Goal: Information Seeking & Learning: Learn about a topic

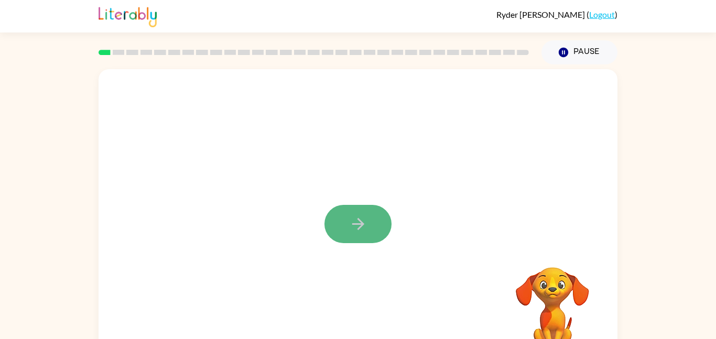
click at [372, 229] on button "button" at bounding box center [357, 224] width 67 height 38
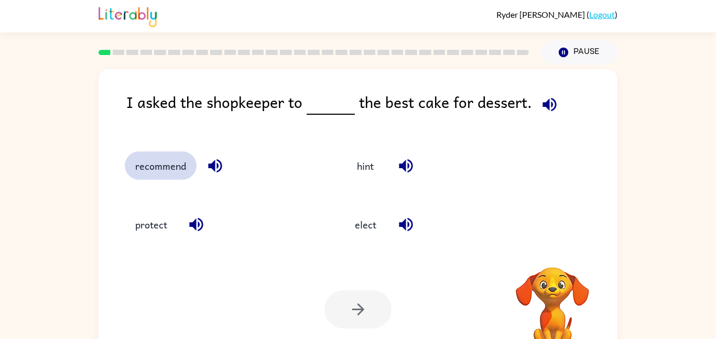
click at [133, 167] on button "recommend" at bounding box center [161, 165] width 72 height 28
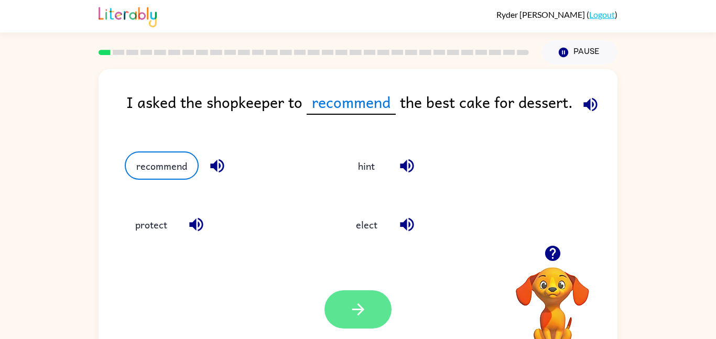
click at [338, 298] on button "button" at bounding box center [357, 309] width 67 height 38
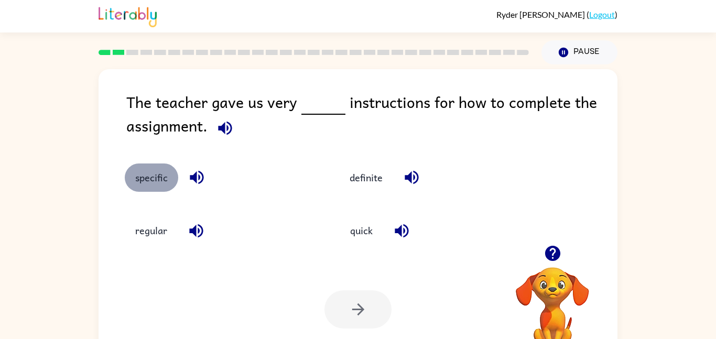
click at [141, 178] on button "specific" at bounding box center [151, 177] width 53 height 28
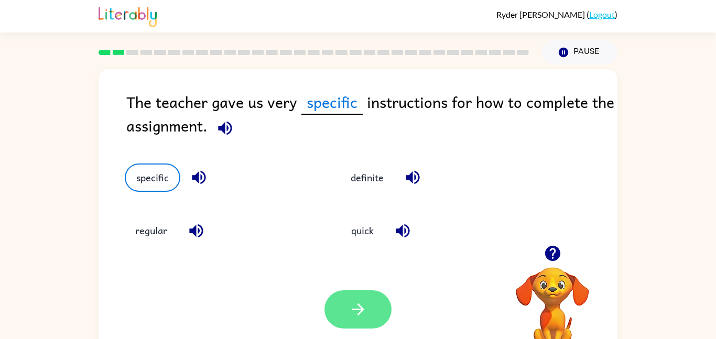
click at [347, 295] on button "button" at bounding box center [357, 309] width 67 height 38
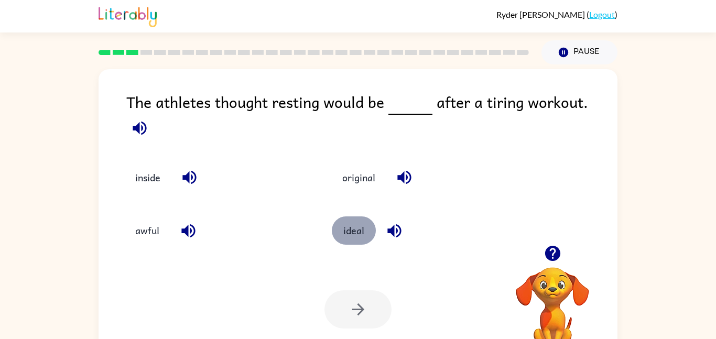
click at [343, 217] on button "ideal" at bounding box center [354, 230] width 44 height 28
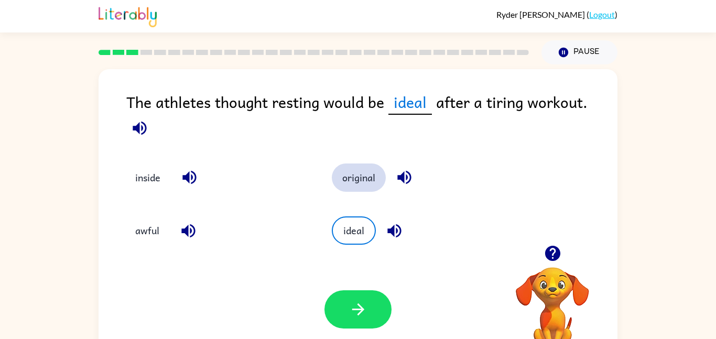
click at [346, 169] on button "original" at bounding box center [359, 177] width 54 height 28
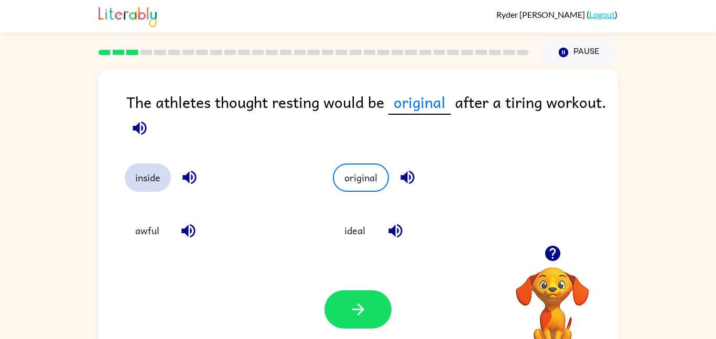
click at [145, 177] on button "inside" at bounding box center [148, 177] width 46 height 28
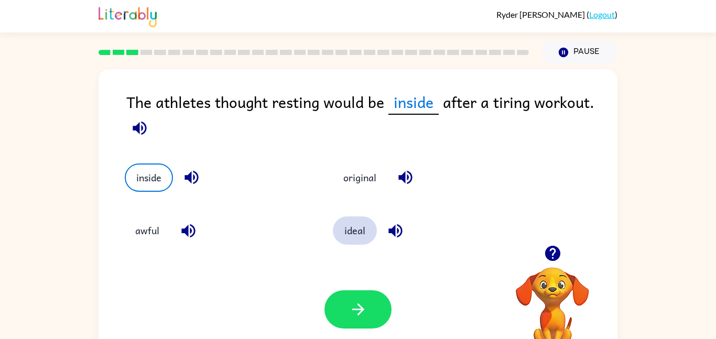
click at [342, 227] on button "ideal" at bounding box center [355, 230] width 44 height 28
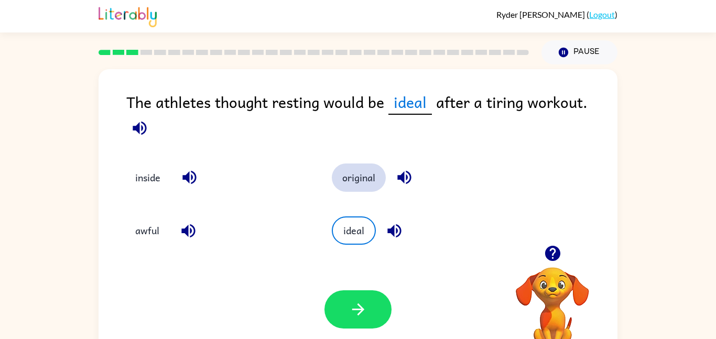
click at [350, 169] on button "original" at bounding box center [359, 177] width 54 height 28
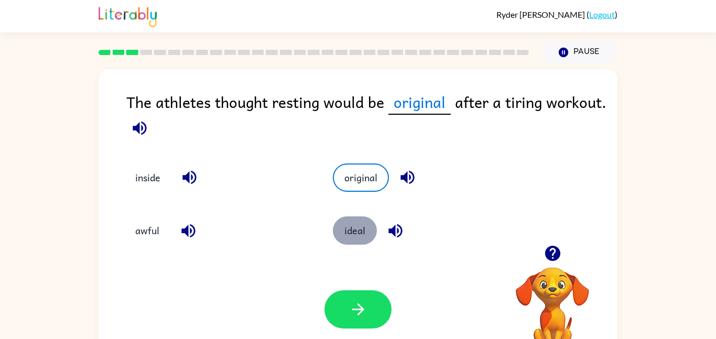
click at [347, 226] on button "ideal" at bounding box center [355, 230] width 44 height 28
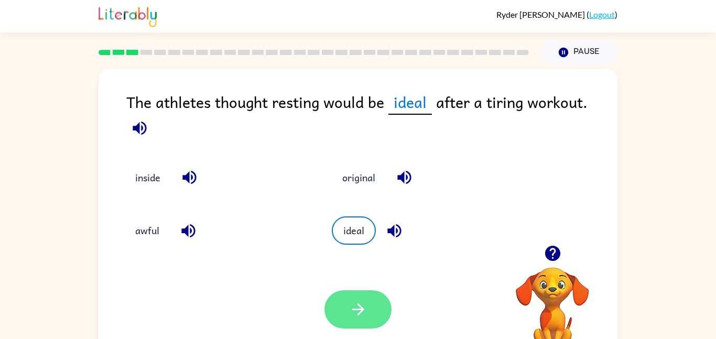
click at [349, 318] on icon "button" at bounding box center [358, 309] width 18 height 18
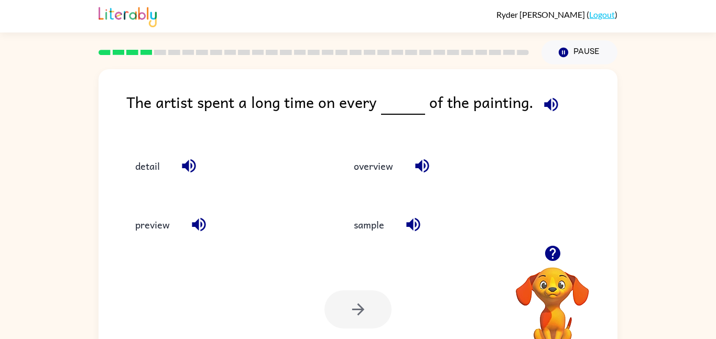
click at [347, 314] on div at bounding box center [357, 309] width 67 height 38
click at [151, 169] on button "detail" at bounding box center [148, 165] width 46 height 28
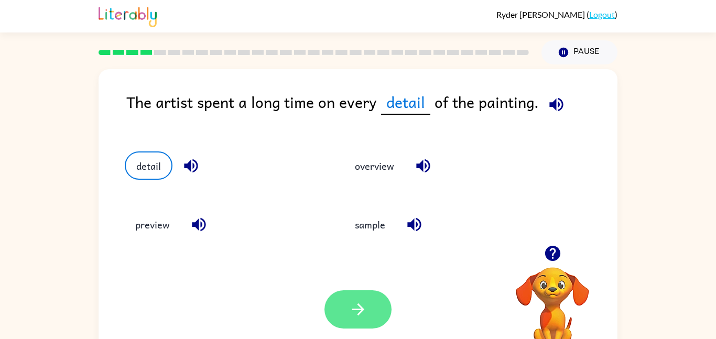
click at [345, 317] on button "button" at bounding box center [357, 309] width 67 height 38
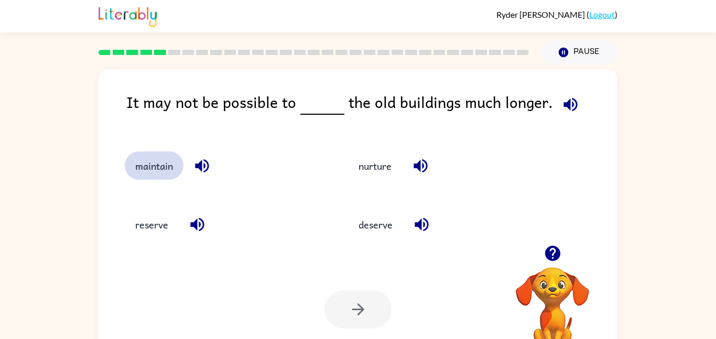
click at [154, 168] on button "maintain" at bounding box center [154, 165] width 59 height 28
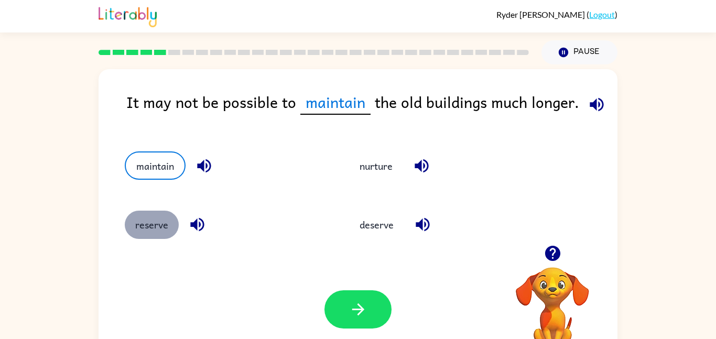
click at [159, 224] on button "reserve" at bounding box center [152, 225] width 54 height 28
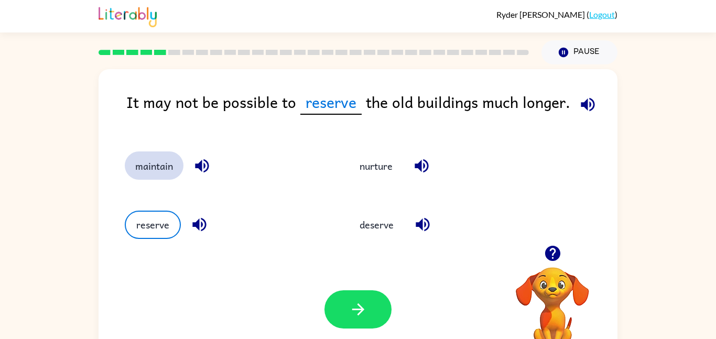
click at [149, 160] on button "maintain" at bounding box center [154, 165] width 59 height 28
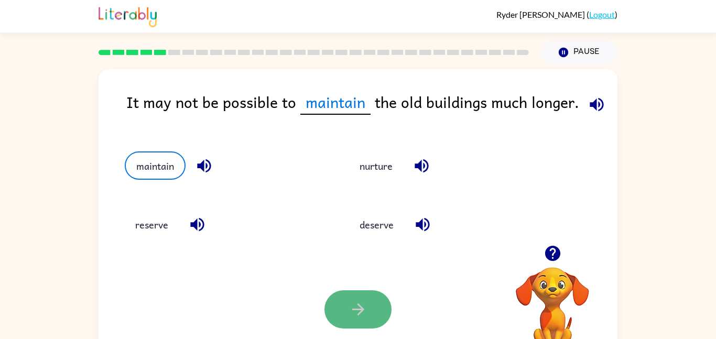
click at [365, 310] on icon "button" at bounding box center [358, 309] width 18 height 18
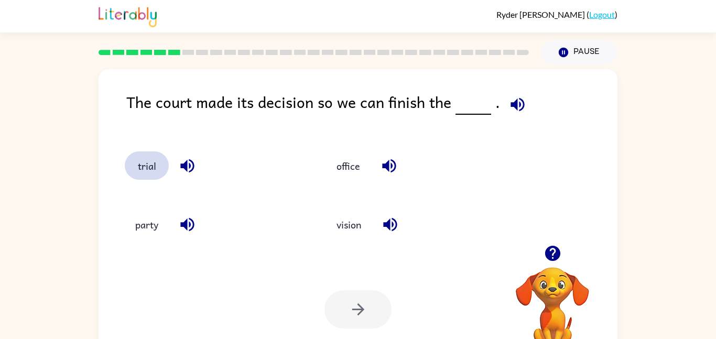
click at [142, 167] on button "trial" at bounding box center [147, 165] width 44 height 28
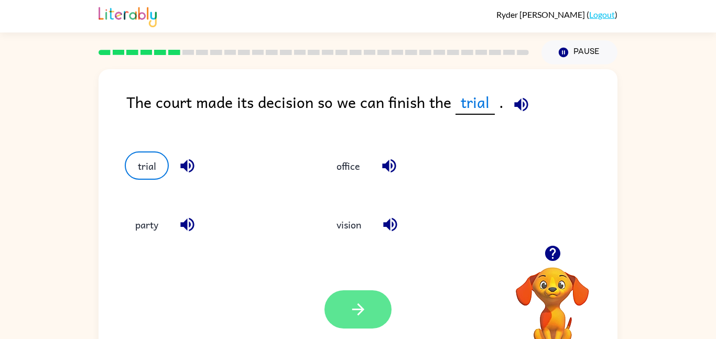
click at [355, 306] on icon "button" at bounding box center [358, 309] width 18 height 18
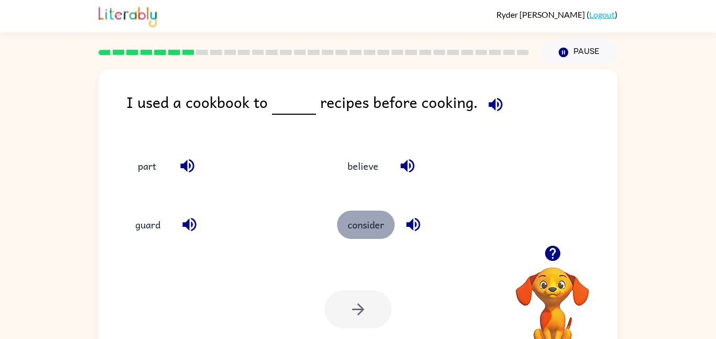
click at [364, 222] on button "consider" at bounding box center [366, 225] width 58 height 28
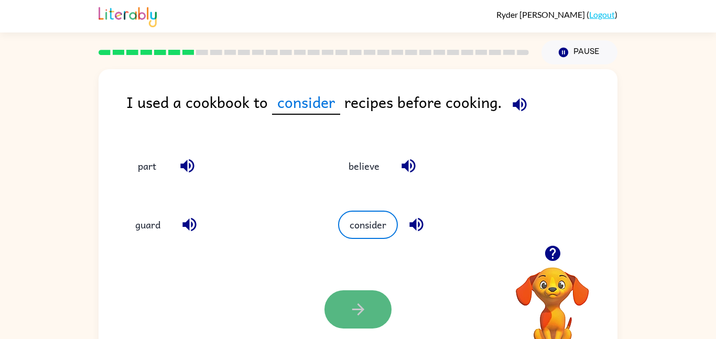
click at [350, 296] on button "button" at bounding box center [357, 309] width 67 height 38
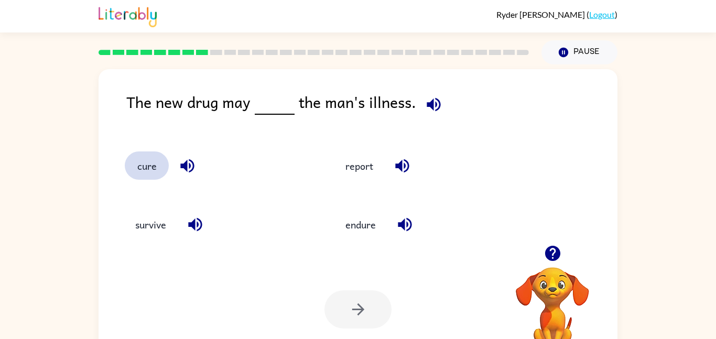
click at [134, 162] on button "cure" at bounding box center [147, 165] width 44 height 28
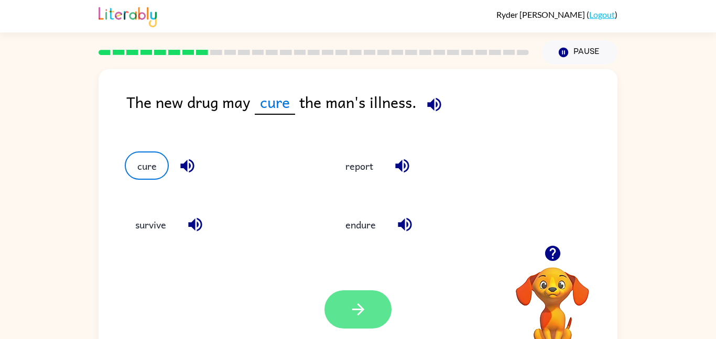
click at [352, 294] on button "button" at bounding box center [357, 309] width 67 height 38
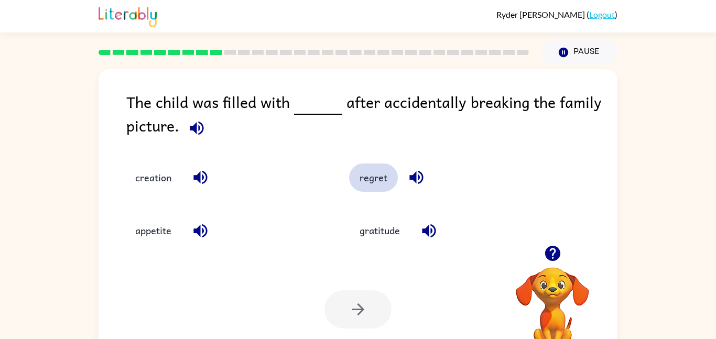
click at [367, 178] on button "regret" at bounding box center [373, 177] width 49 height 28
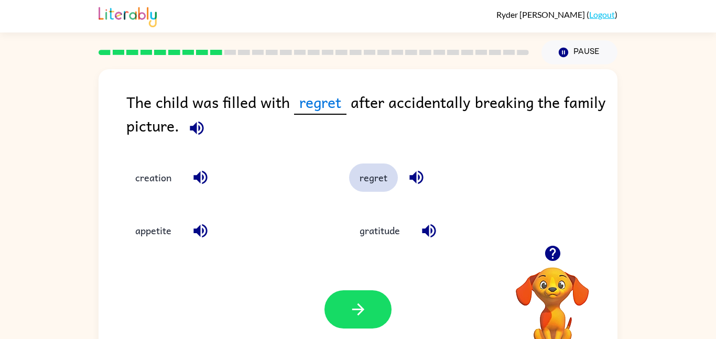
click at [354, 312] on icon "button" at bounding box center [358, 309] width 18 height 18
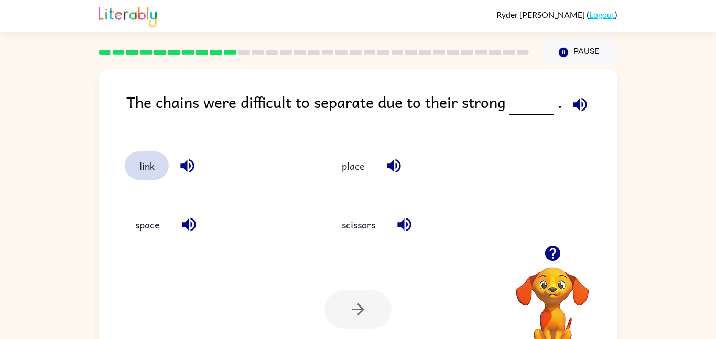
click at [146, 178] on button "link" at bounding box center [147, 165] width 44 height 28
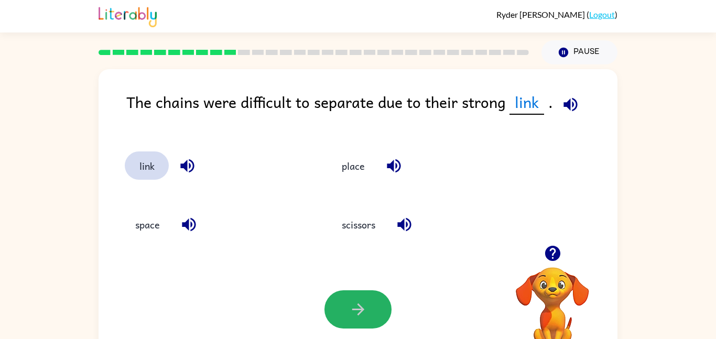
click at [354, 312] on icon "button" at bounding box center [358, 309] width 18 height 18
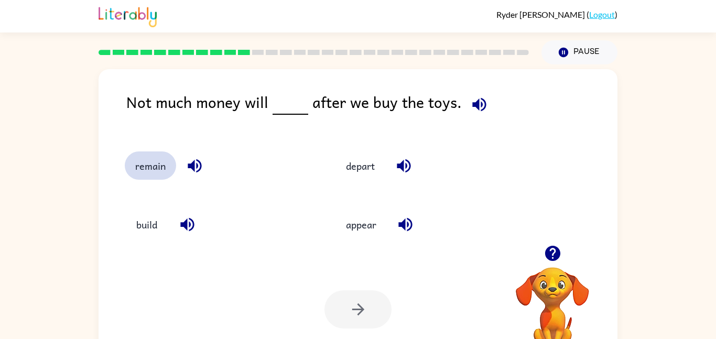
click at [156, 178] on button "remain" at bounding box center [150, 165] width 51 height 28
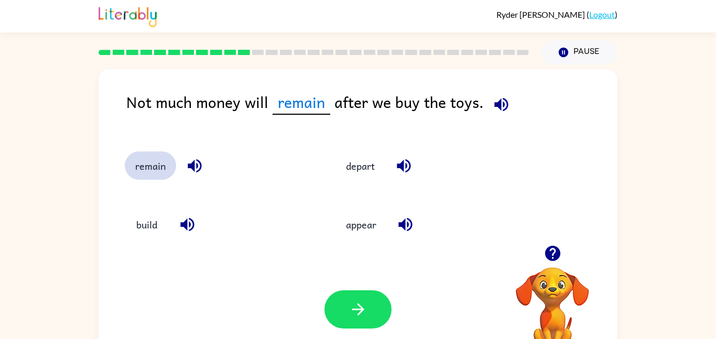
click at [354, 312] on icon "button" at bounding box center [358, 309] width 18 height 18
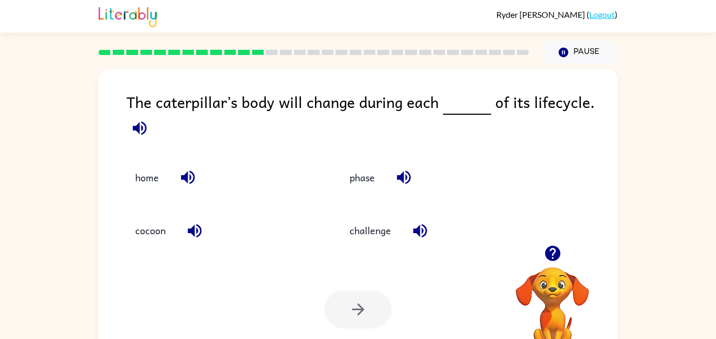
click at [377, 197] on div "challenge" at bounding box center [426, 222] width 214 height 53
click at [354, 312] on div at bounding box center [357, 309] width 67 height 38
click at [367, 189] on button "phase" at bounding box center [362, 177] width 46 height 28
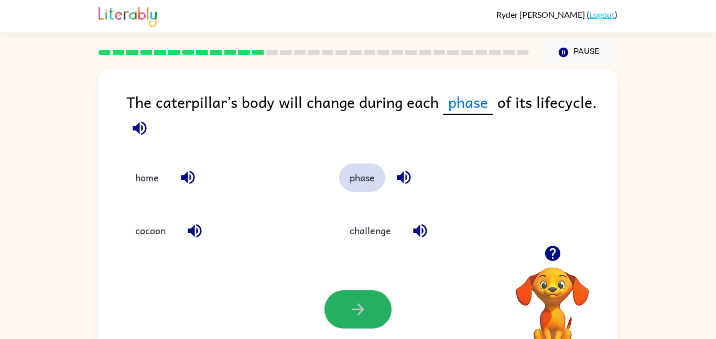
click at [354, 312] on icon "button" at bounding box center [358, 309] width 18 height 18
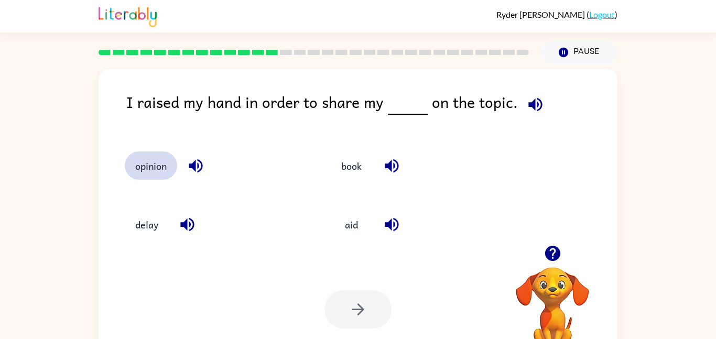
click at [147, 161] on button "opinion" at bounding box center [151, 165] width 52 height 28
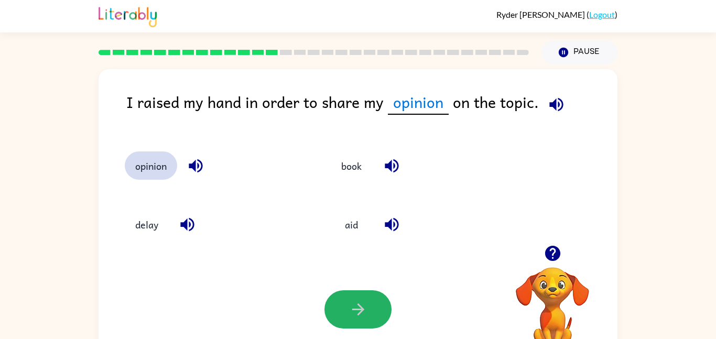
click at [354, 312] on icon "button" at bounding box center [358, 309] width 18 height 18
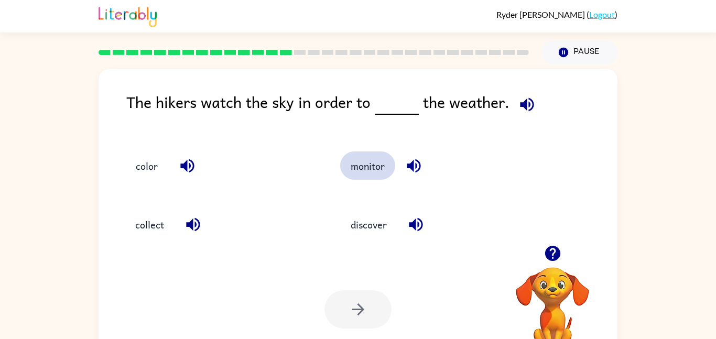
click at [365, 166] on button "monitor" at bounding box center [367, 165] width 55 height 28
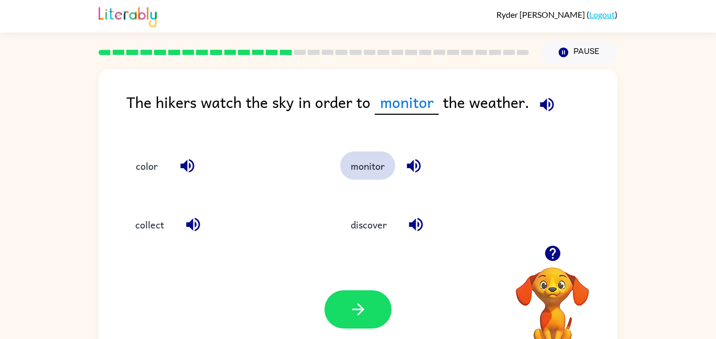
click at [354, 312] on icon "button" at bounding box center [358, 309] width 18 height 18
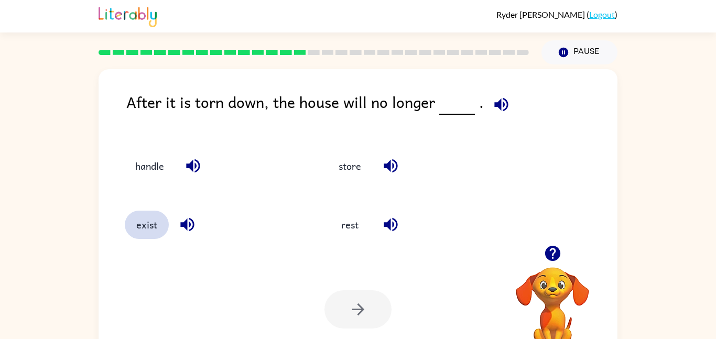
click at [136, 237] on button "exist" at bounding box center [147, 225] width 44 height 28
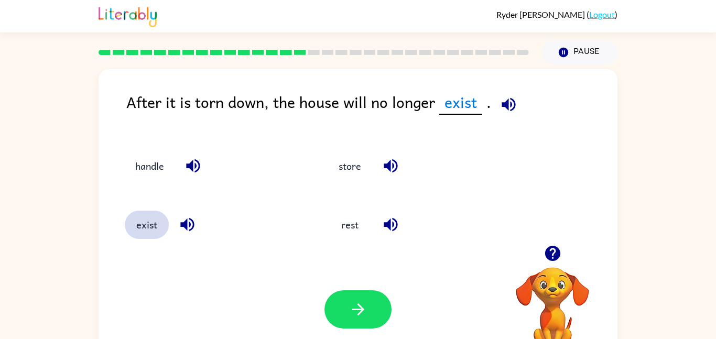
click at [354, 312] on icon "button" at bounding box center [358, 309] width 18 height 18
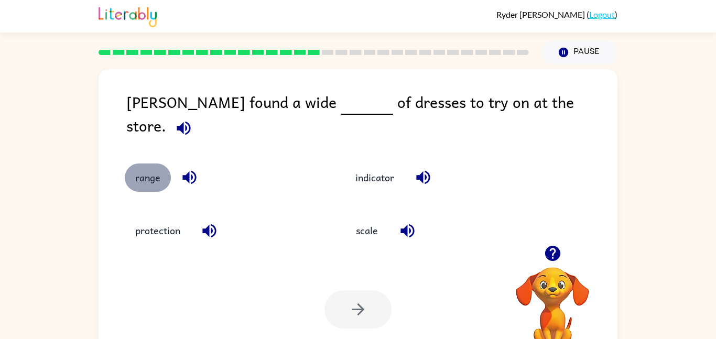
click at [133, 175] on button "range" at bounding box center [148, 177] width 46 height 28
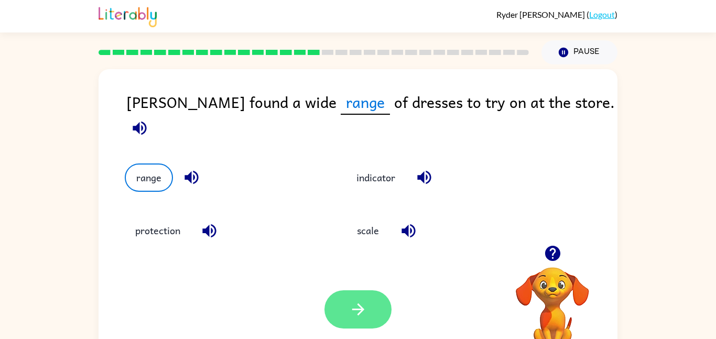
click at [361, 309] on icon "button" at bounding box center [357, 309] width 12 height 12
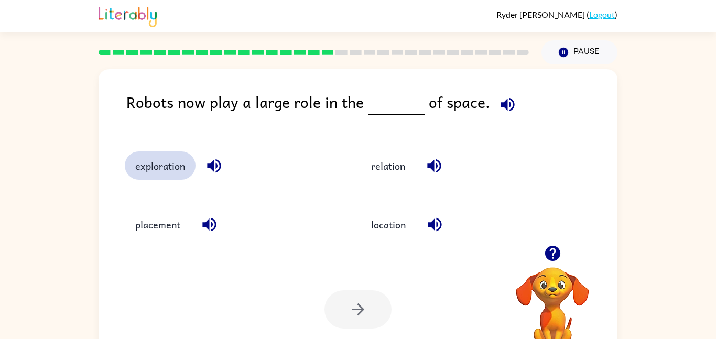
click at [149, 172] on button "exploration" at bounding box center [160, 165] width 71 height 28
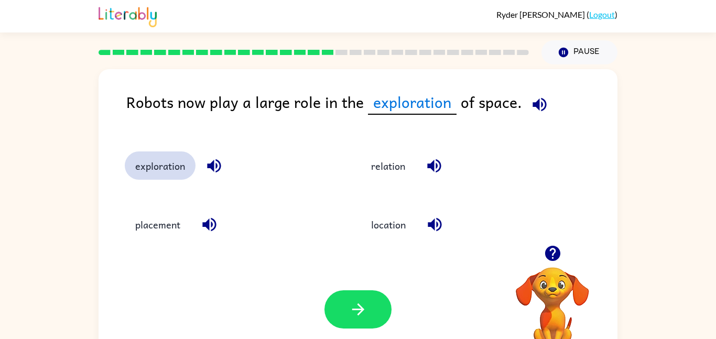
click at [353, 305] on icon "button" at bounding box center [358, 309] width 18 height 18
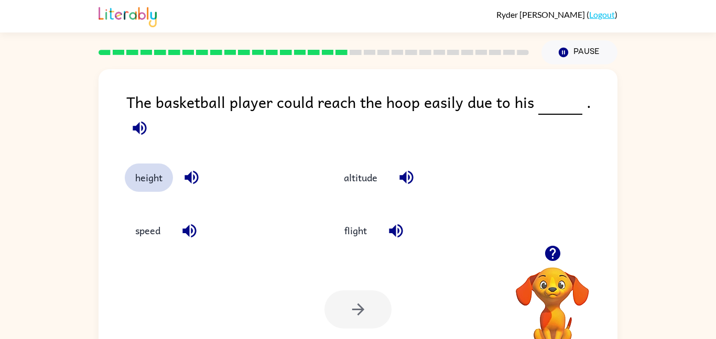
click at [146, 167] on button "height" at bounding box center [149, 177] width 48 height 28
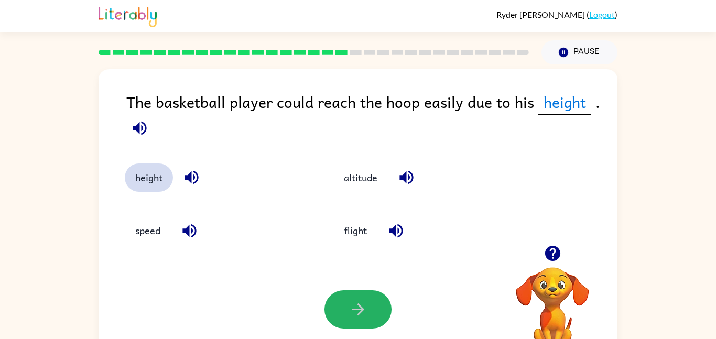
click at [353, 305] on icon "button" at bounding box center [358, 309] width 18 height 18
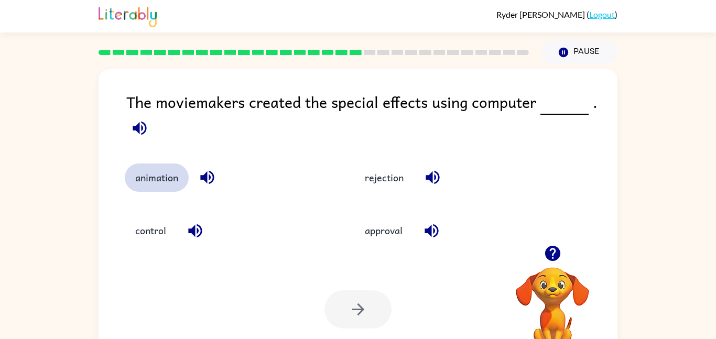
click at [161, 182] on button "animation" at bounding box center [157, 177] width 64 height 28
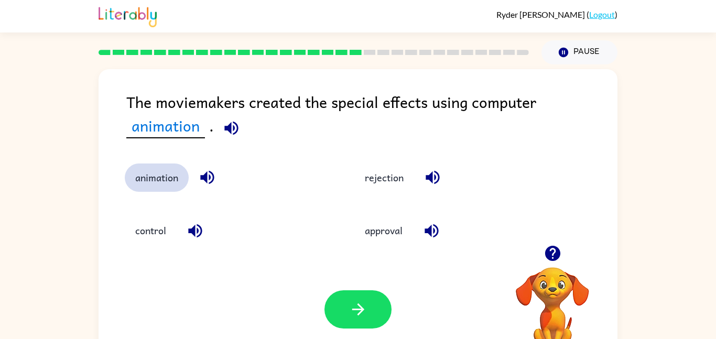
click at [353, 306] on icon "button" at bounding box center [358, 309] width 18 height 18
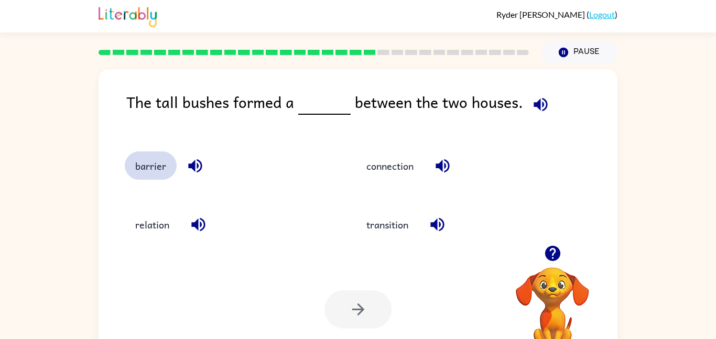
click at [145, 164] on button "barrier" at bounding box center [151, 165] width 52 height 28
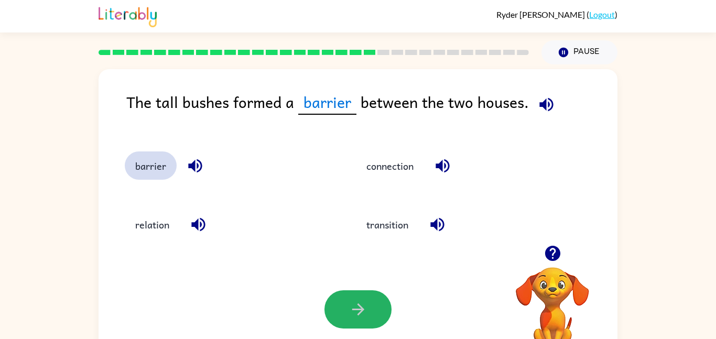
click at [353, 306] on icon "button" at bounding box center [358, 309] width 18 height 18
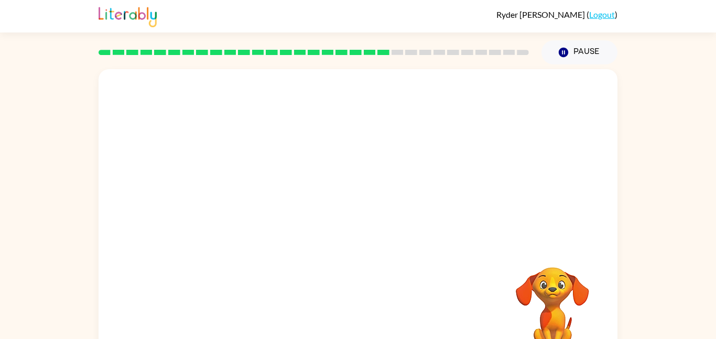
click at [256, 216] on video "Your browser must support playing .mp4 files to use Literably. Please try using…" at bounding box center [357, 157] width 519 height 176
click at [357, 241] on div at bounding box center [357, 224] width 67 height 38
click at [353, 306] on div at bounding box center [357, 218] width 519 height 299
click at [352, 235] on button "button" at bounding box center [357, 224] width 67 height 38
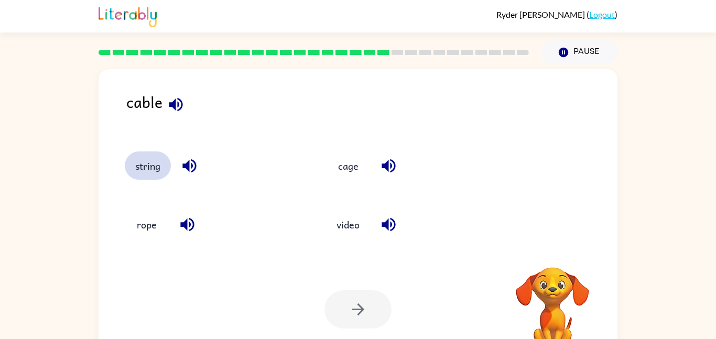
click at [138, 170] on button "string" at bounding box center [148, 165] width 46 height 28
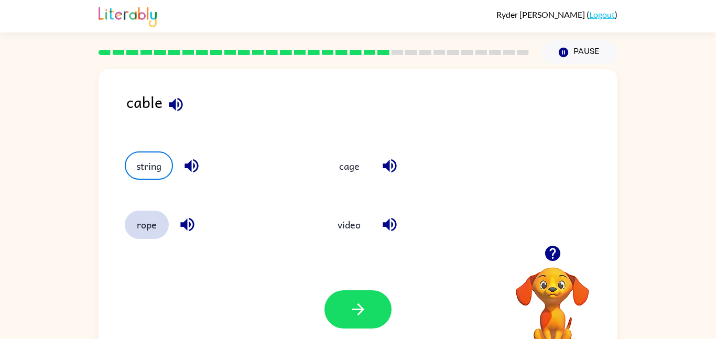
click at [137, 224] on button "rope" at bounding box center [147, 225] width 44 height 28
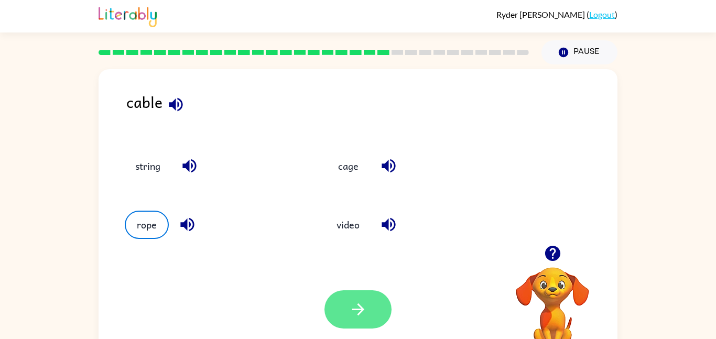
click at [336, 298] on button "button" at bounding box center [357, 309] width 67 height 38
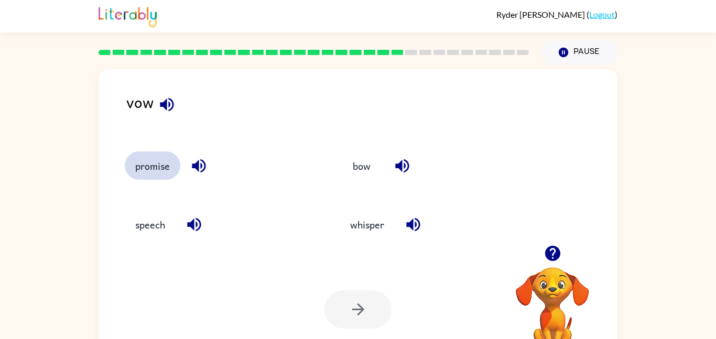
click at [144, 162] on button "promise" at bounding box center [153, 165] width 56 height 28
click at [353, 306] on icon "button" at bounding box center [358, 309] width 18 height 18
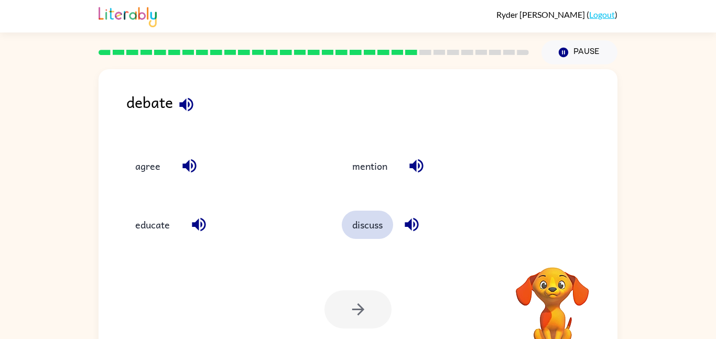
click at [379, 238] on button "discuss" at bounding box center [367, 225] width 51 height 28
click at [353, 306] on icon "button" at bounding box center [358, 309] width 18 height 18
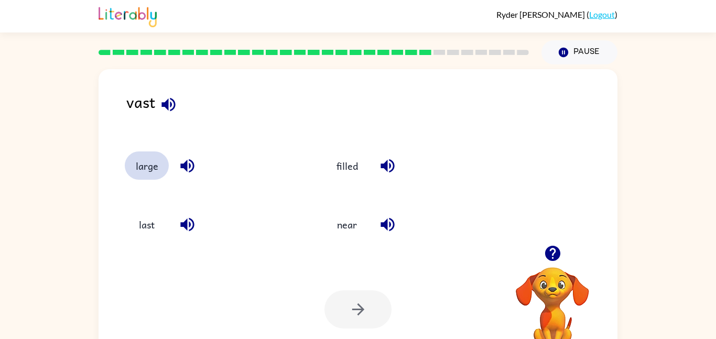
click at [156, 168] on button "large" at bounding box center [147, 165] width 44 height 28
click at [353, 306] on icon "button" at bounding box center [358, 309] width 18 height 18
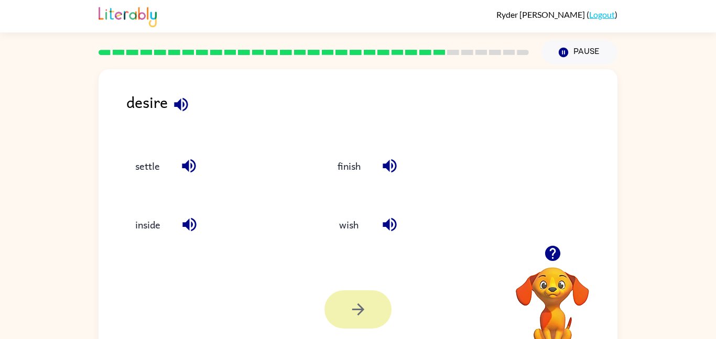
click at [348, 227] on button "wish" at bounding box center [349, 225] width 44 height 28
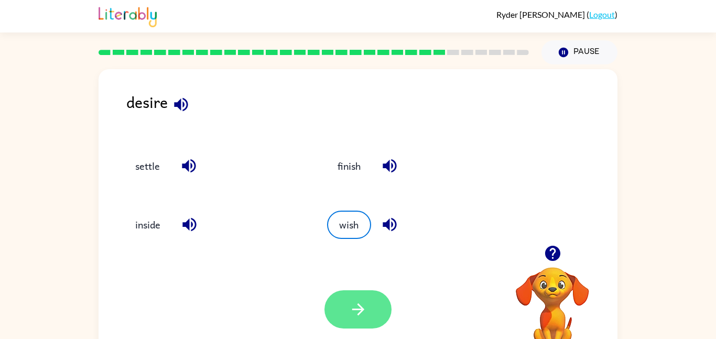
click at [353, 307] on icon "button" at bounding box center [358, 309] width 18 height 18
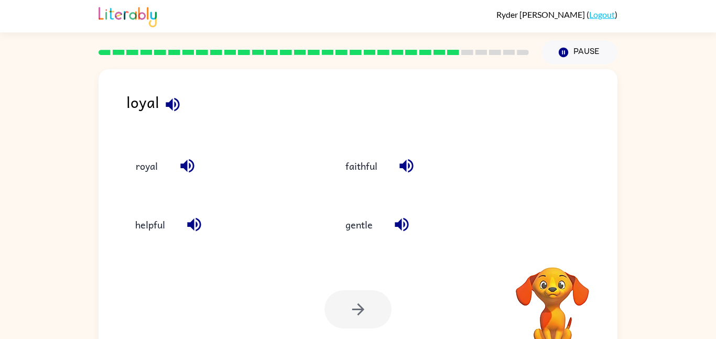
click at [352, 308] on div at bounding box center [357, 309] width 67 height 38
click at [345, 154] on button "faithful" at bounding box center [361, 165] width 53 height 28
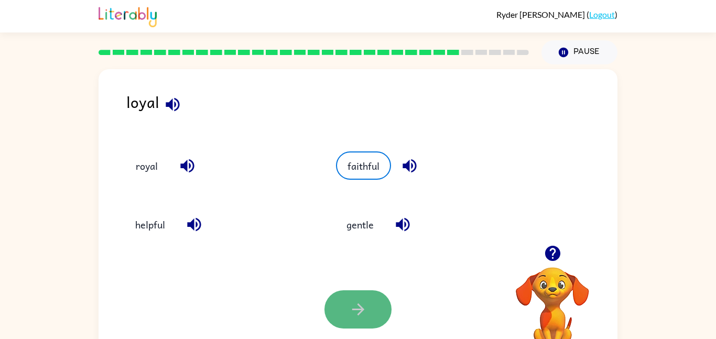
click at [353, 306] on icon "button" at bounding box center [358, 309] width 18 height 18
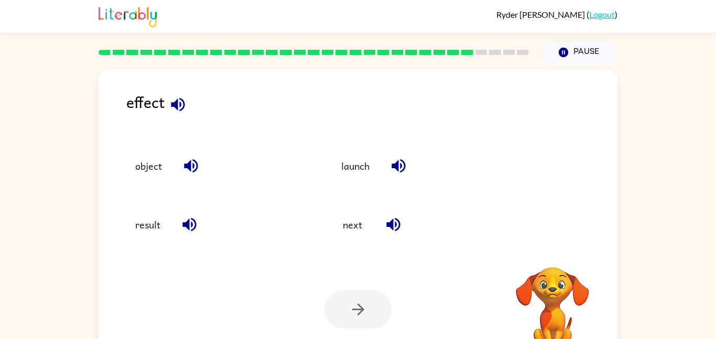
click at [353, 306] on div at bounding box center [357, 309] width 67 height 38
click at [353, 307] on div at bounding box center [357, 309] width 67 height 38
click at [150, 232] on button "result" at bounding box center [148, 225] width 46 height 28
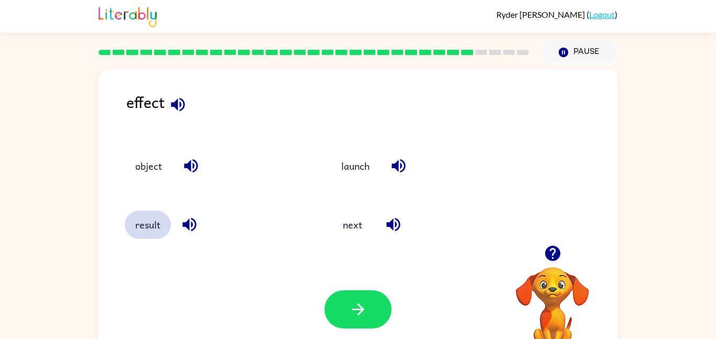
click at [353, 307] on icon "button" at bounding box center [358, 309] width 18 height 18
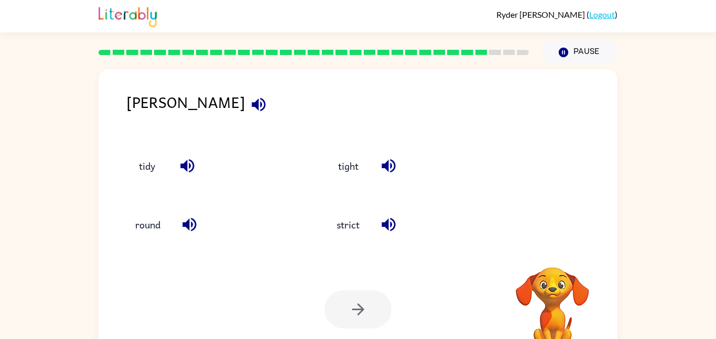
click at [353, 307] on div at bounding box center [357, 309] width 67 height 38
click at [344, 231] on button "strict" at bounding box center [348, 225] width 44 height 28
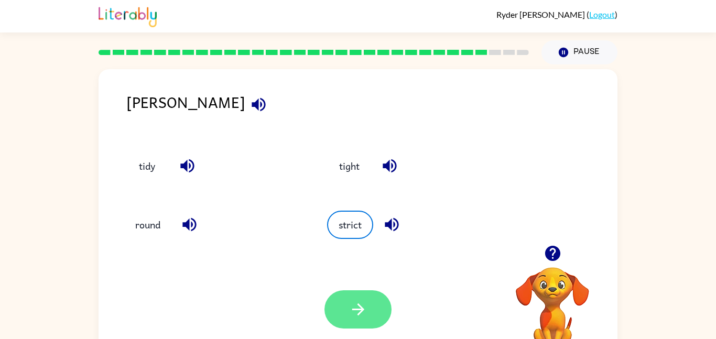
click at [353, 307] on icon "button" at bounding box center [358, 309] width 18 height 18
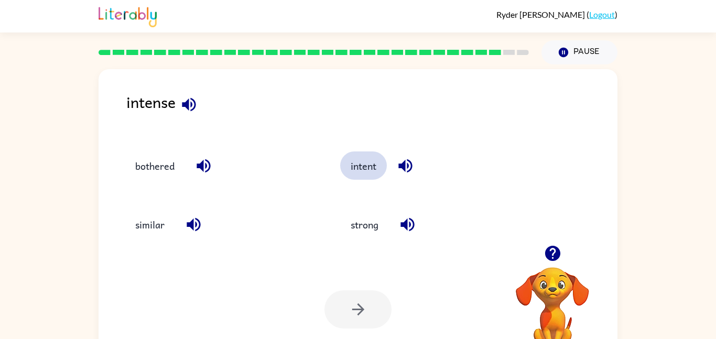
click at [358, 171] on button "intent" at bounding box center [363, 165] width 47 height 28
click at [344, 328] on div "Your browser must support playing .mp4 files to use Literably. Please try using…" at bounding box center [357, 309] width 519 height 118
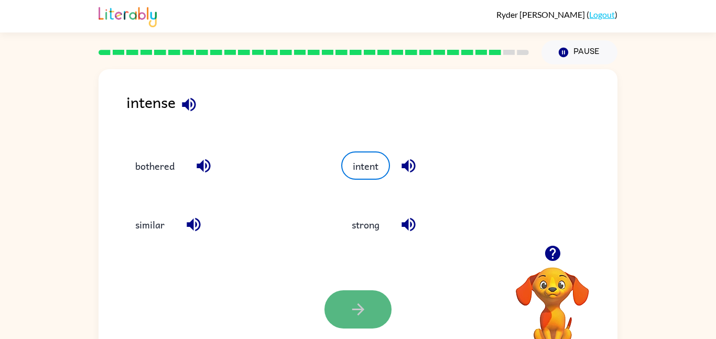
click at [343, 326] on button "button" at bounding box center [357, 309] width 67 height 38
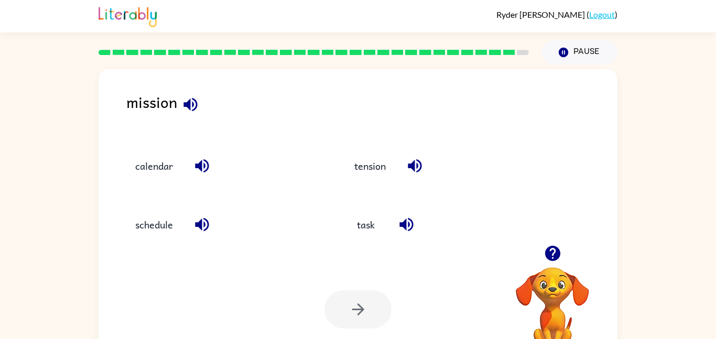
click at [343, 317] on div at bounding box center [357, 309] width 67 height 38
click at [357, 224] on button "task" at bounding box center [366, 225] width 44 height 28
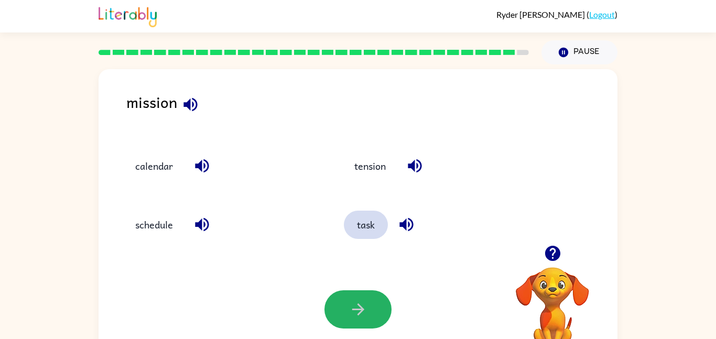
click at [343, 317] on button "button" at bounding box center [357, 309] width 67 height 38
